Goal: Share content: Share content

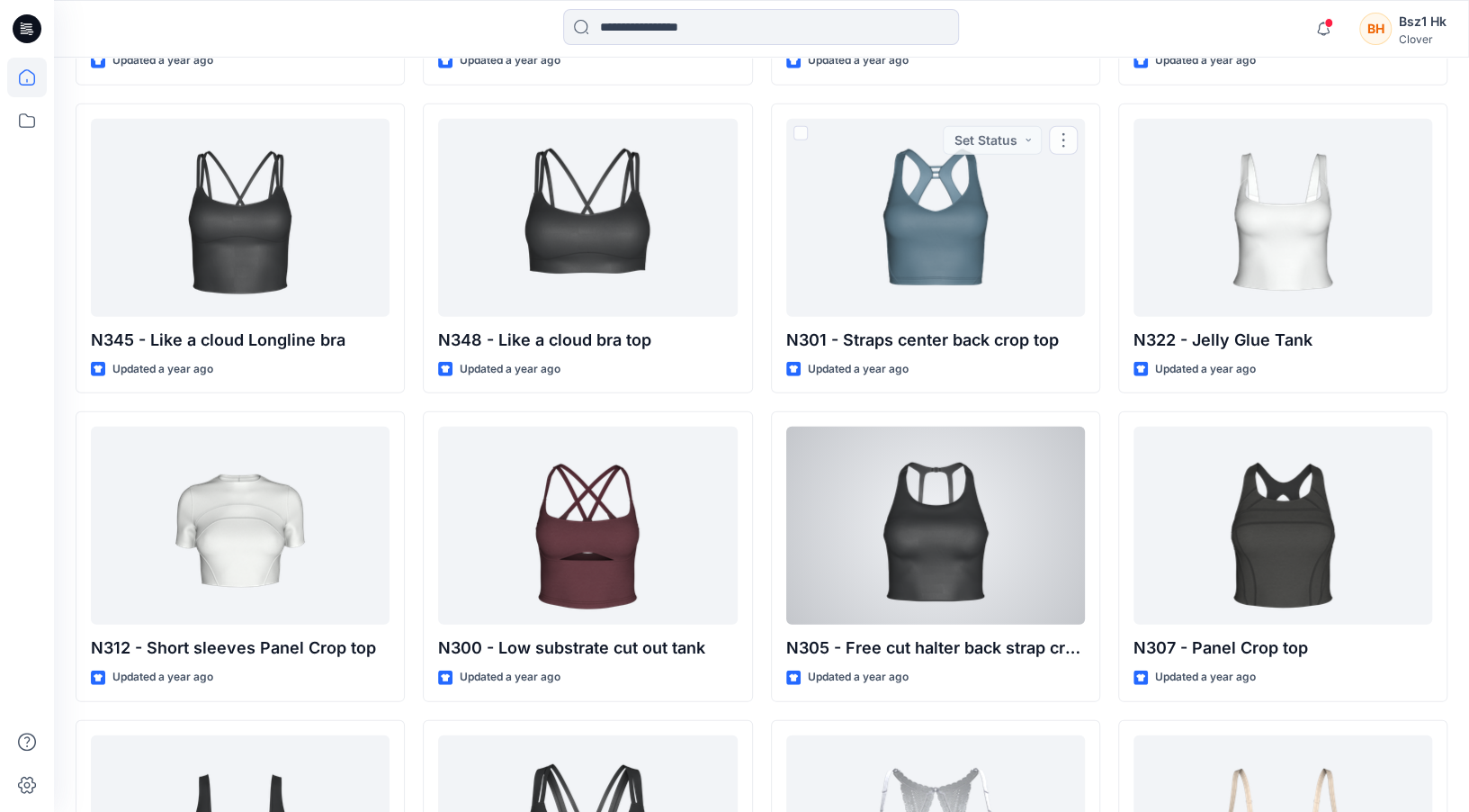
scroll to position [12020, 0]
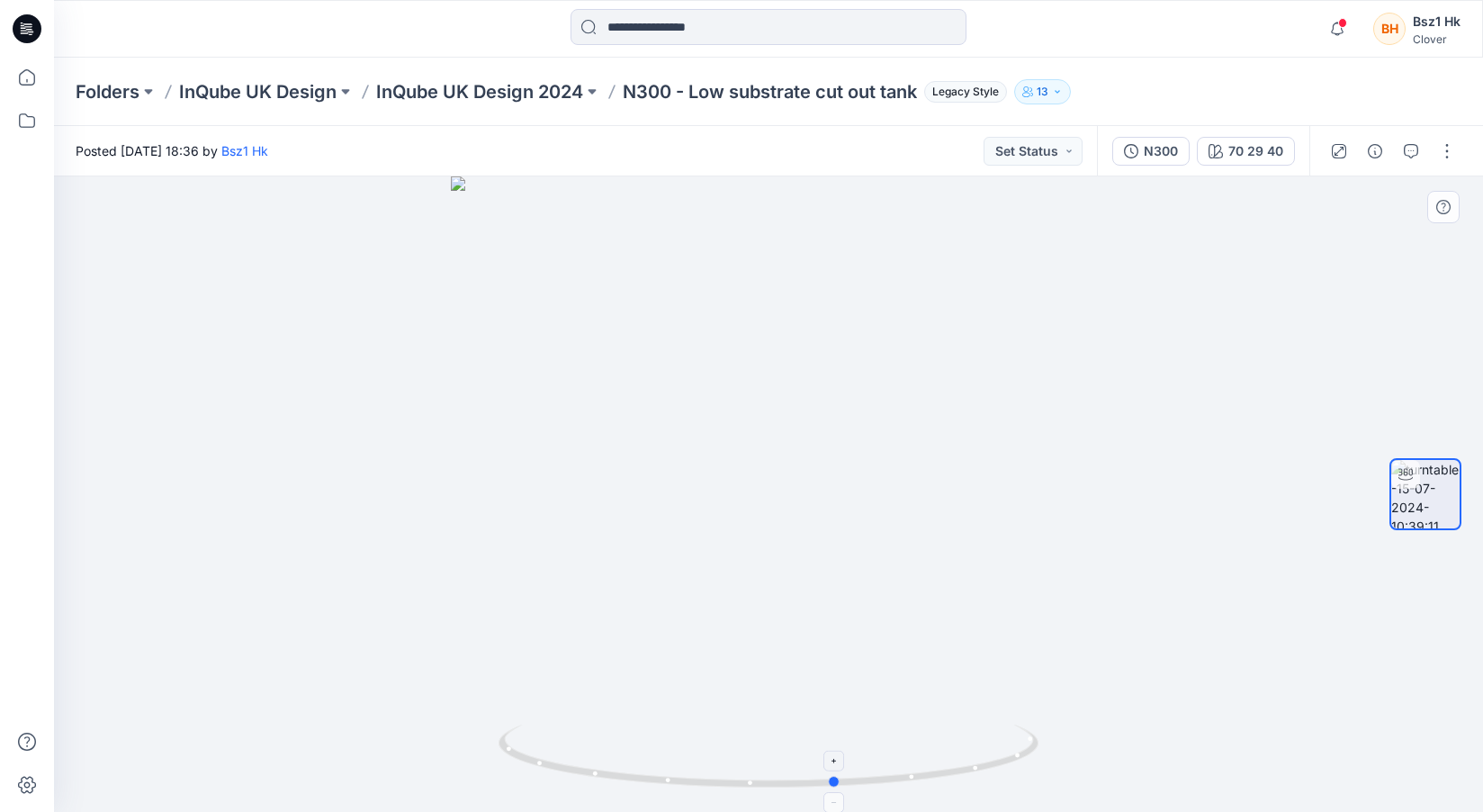
drag, startPoint x: 998, startPoint y: 771, endPoint x: 528, endPoint y: 762, distance: 470.1
click at [528, 762] on icon at bounding box center [770, 758] width 544 height 68
drag, startPoint x: 994, startPoint y: 777, endPoint x: 977, endPoint y: 787, distance: 19.7
click at [977, 787] on icon at bounding box center [770, 758] width 544 height 68
click at [1448, 158] on button "button" at bounding box center [1447, 150] width 28 height 28
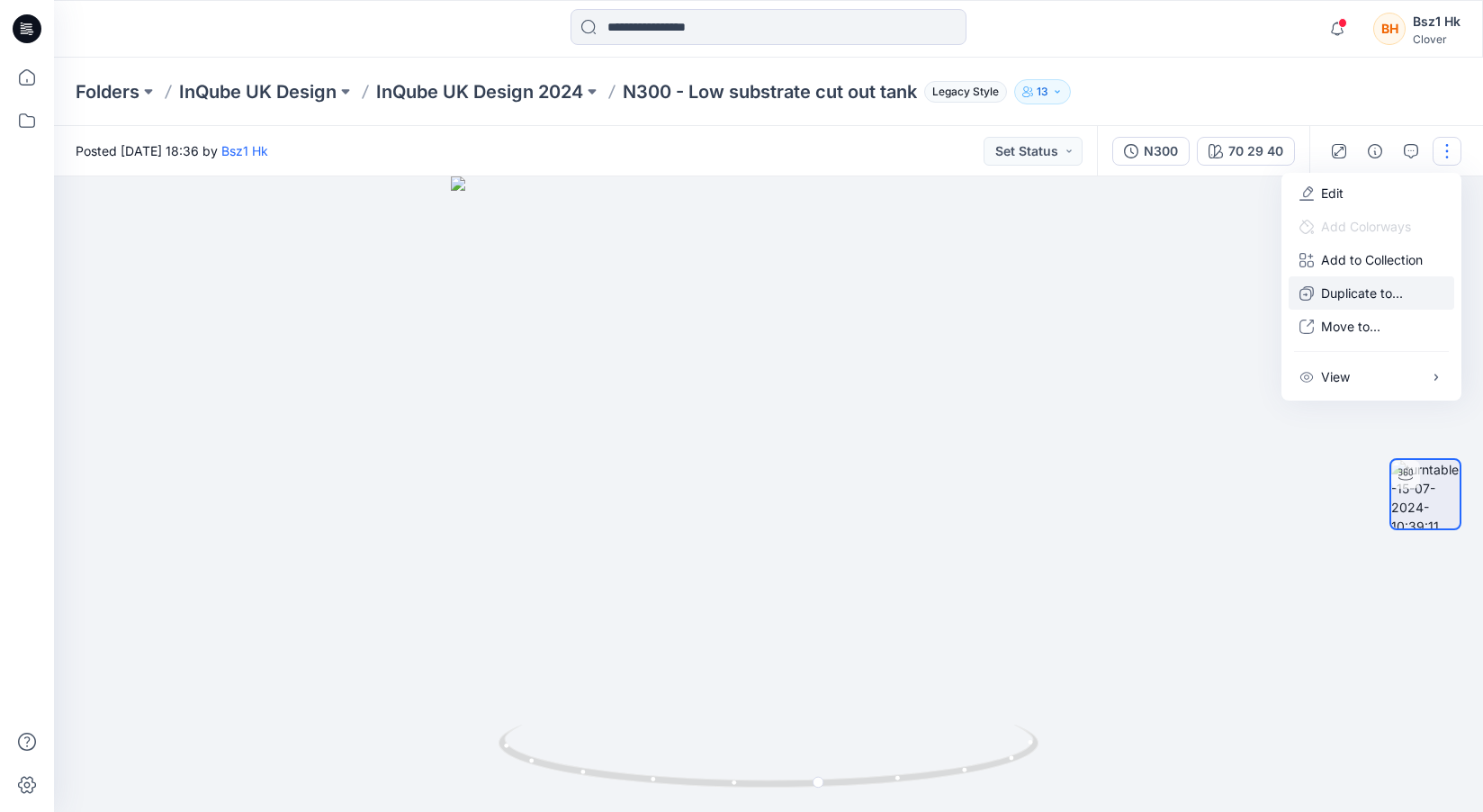
click at [1391, 300] on p "Duplicate to..." at bounding box center [1361, 292] width 81 height 19
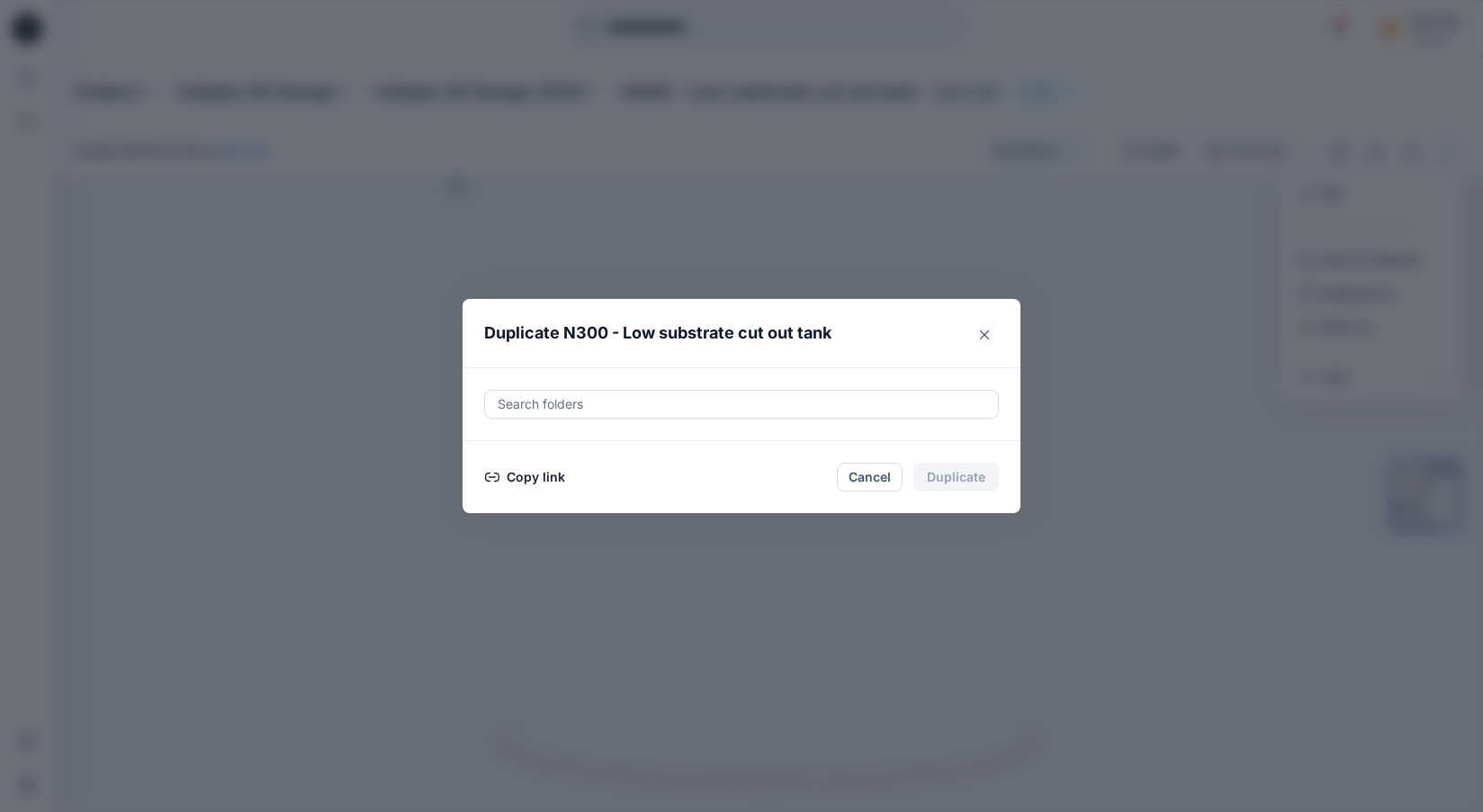
click at [524, 478] on button "Copy link" at bounding box center [525, 477] width 81 height 22
